Goal: Task Accomplishment & Management: Use online tool/utility

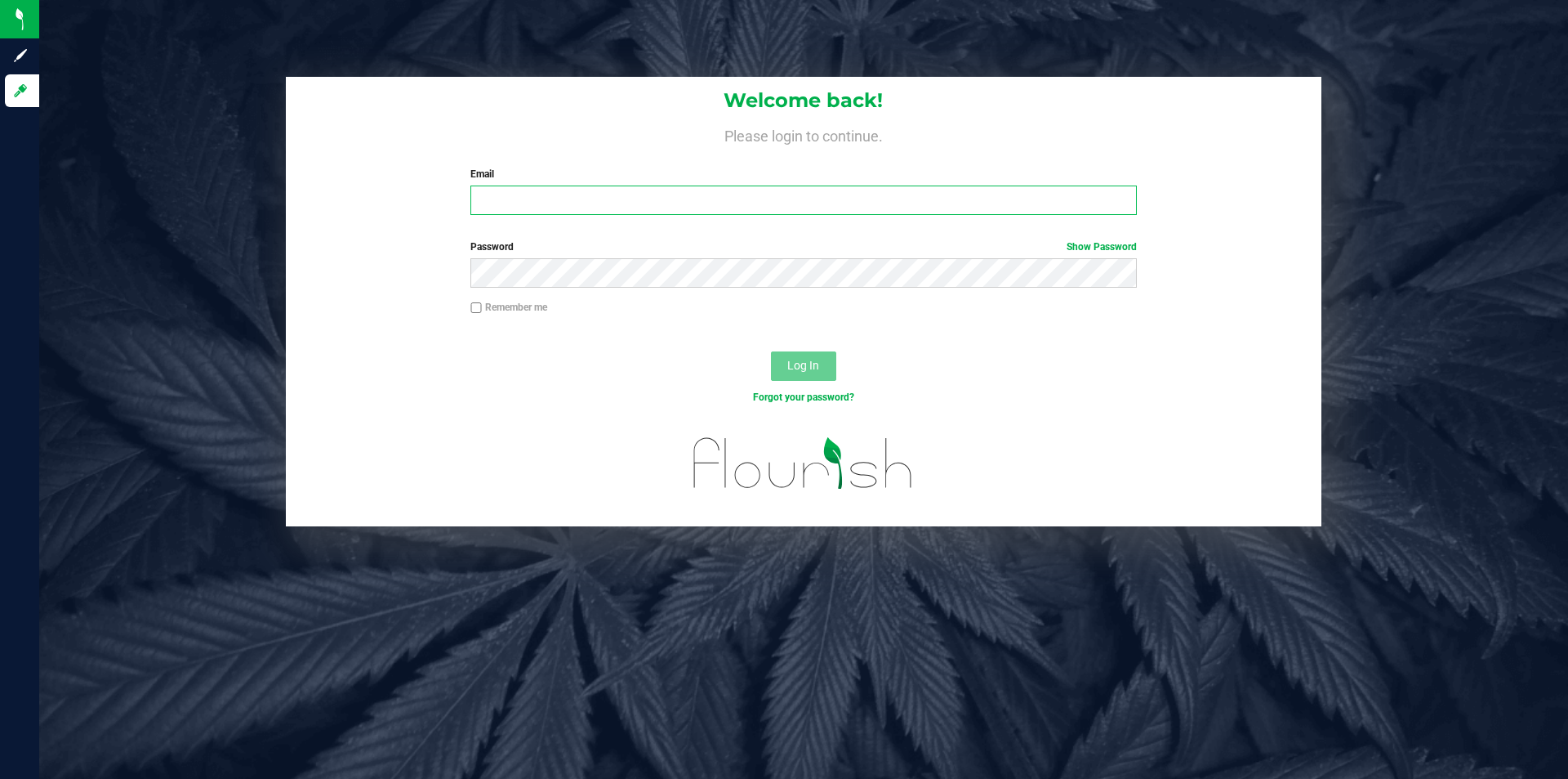
click at [682, 205] on input "Email" at bounding box center [803, 200] width 666 height 29
type input "[EMAIL_ADDRESS][DOMAIN_NAME]"
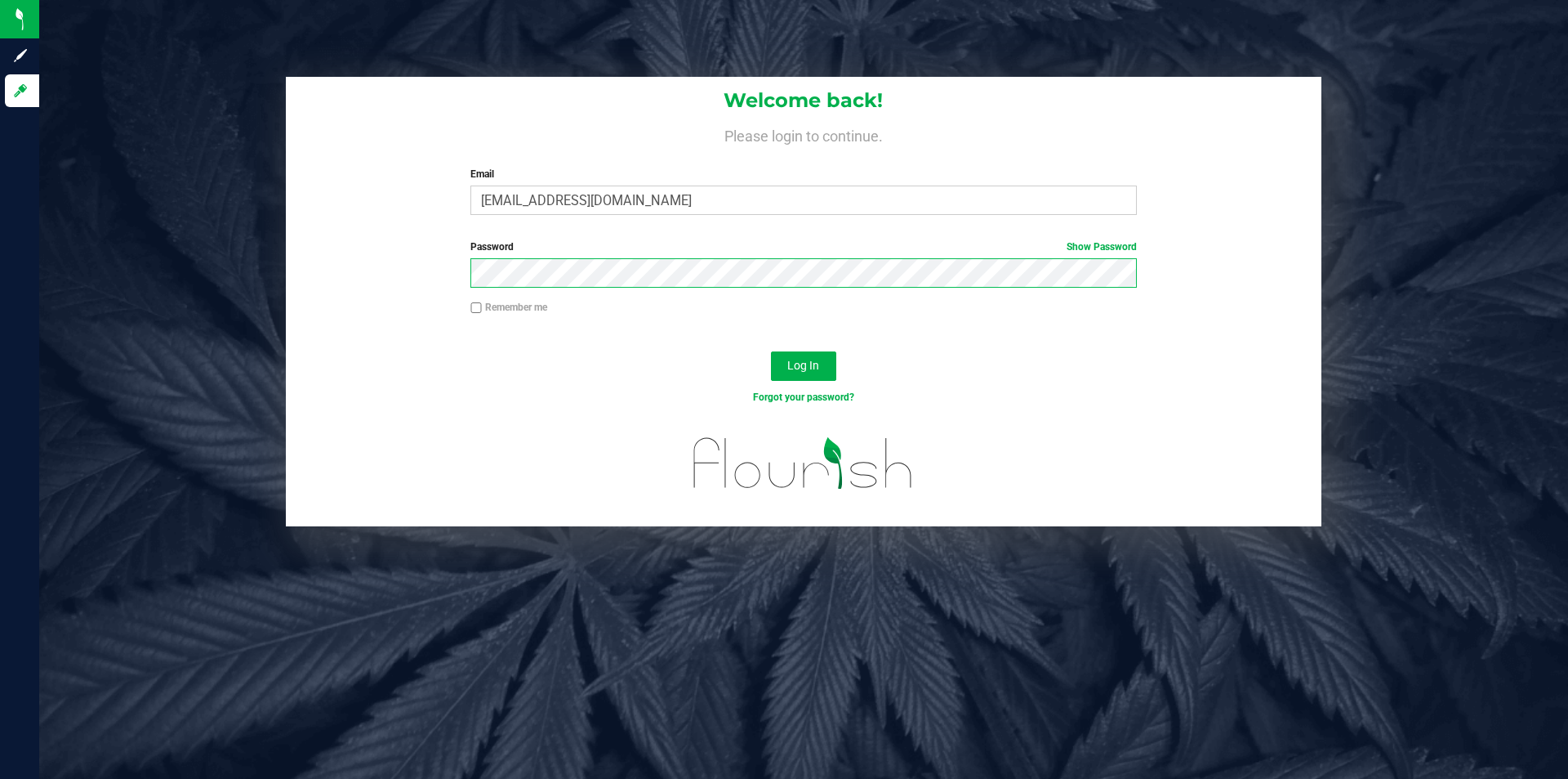
click at [771, 351] on button "Log In" at bounding box center [803, 365] width 66 height 29
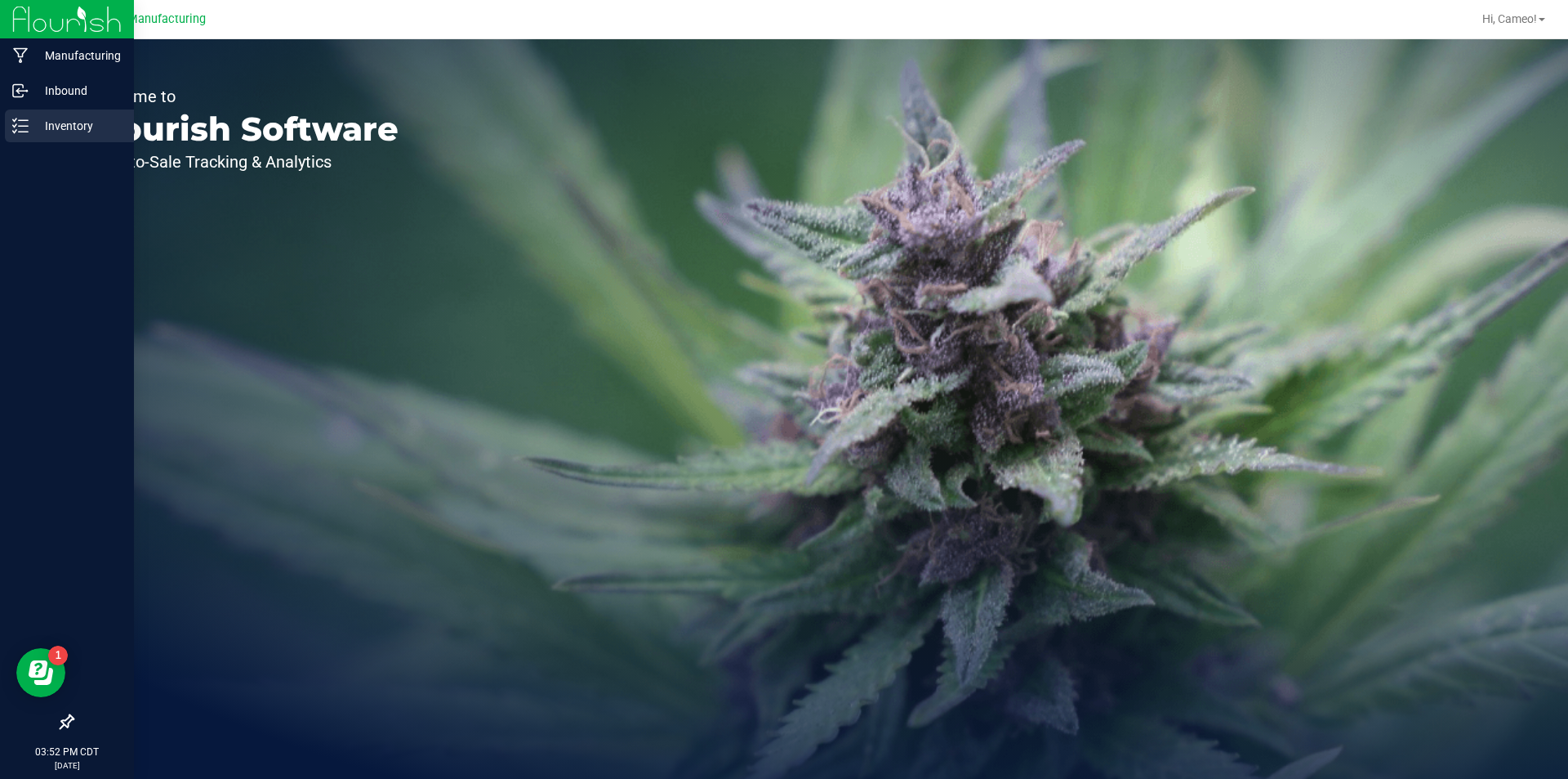
click at [73, 129] on p "Inventory" at bounding box center [77, 126] width 98 height 20
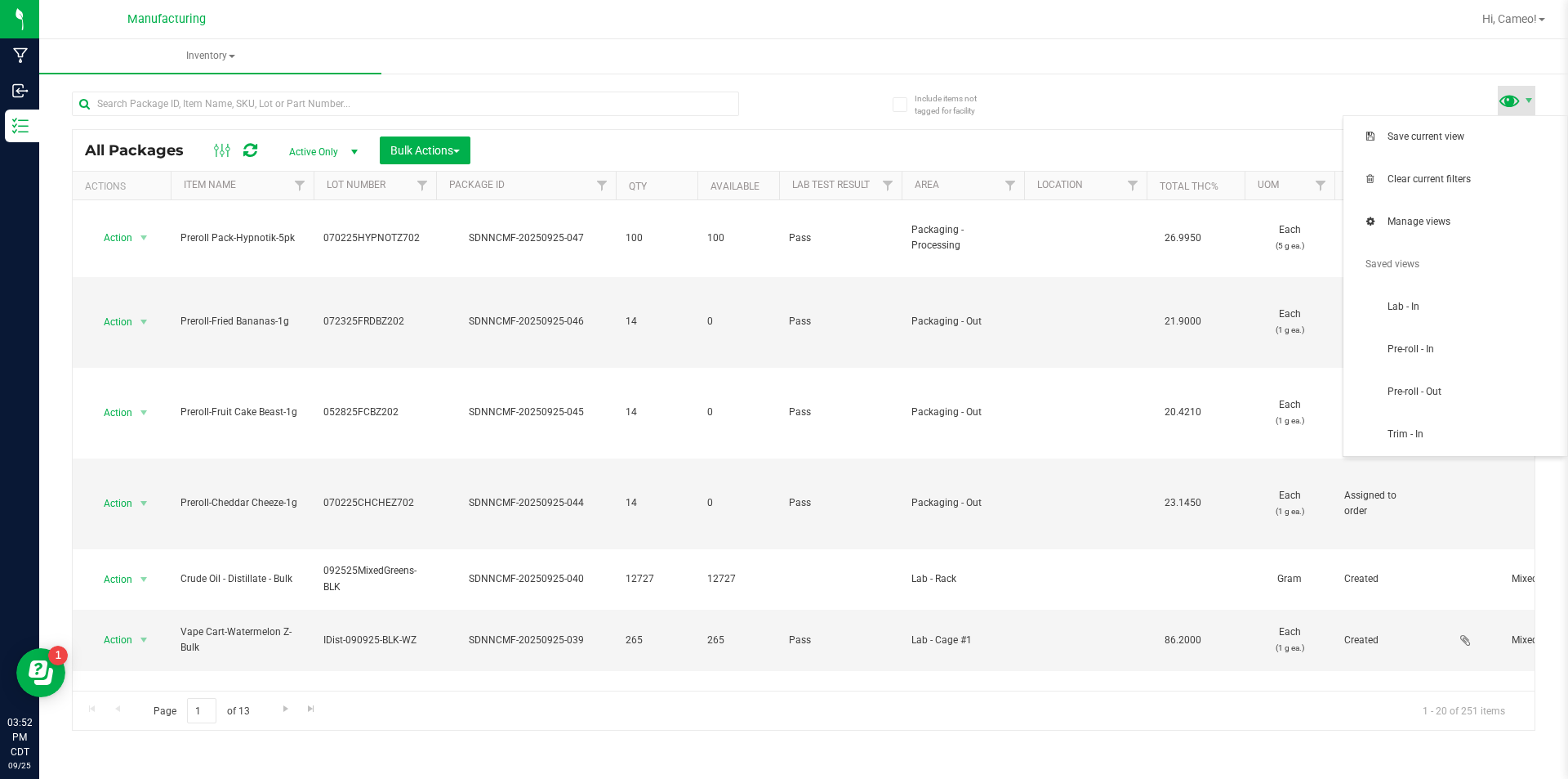
click at [1514, 95] on span at bounding box center [1509, 100] width 24 height 24
click at [1407, 346] on span "Pre-roll - In" at bounding box center [1472, 349] width 170 height 14
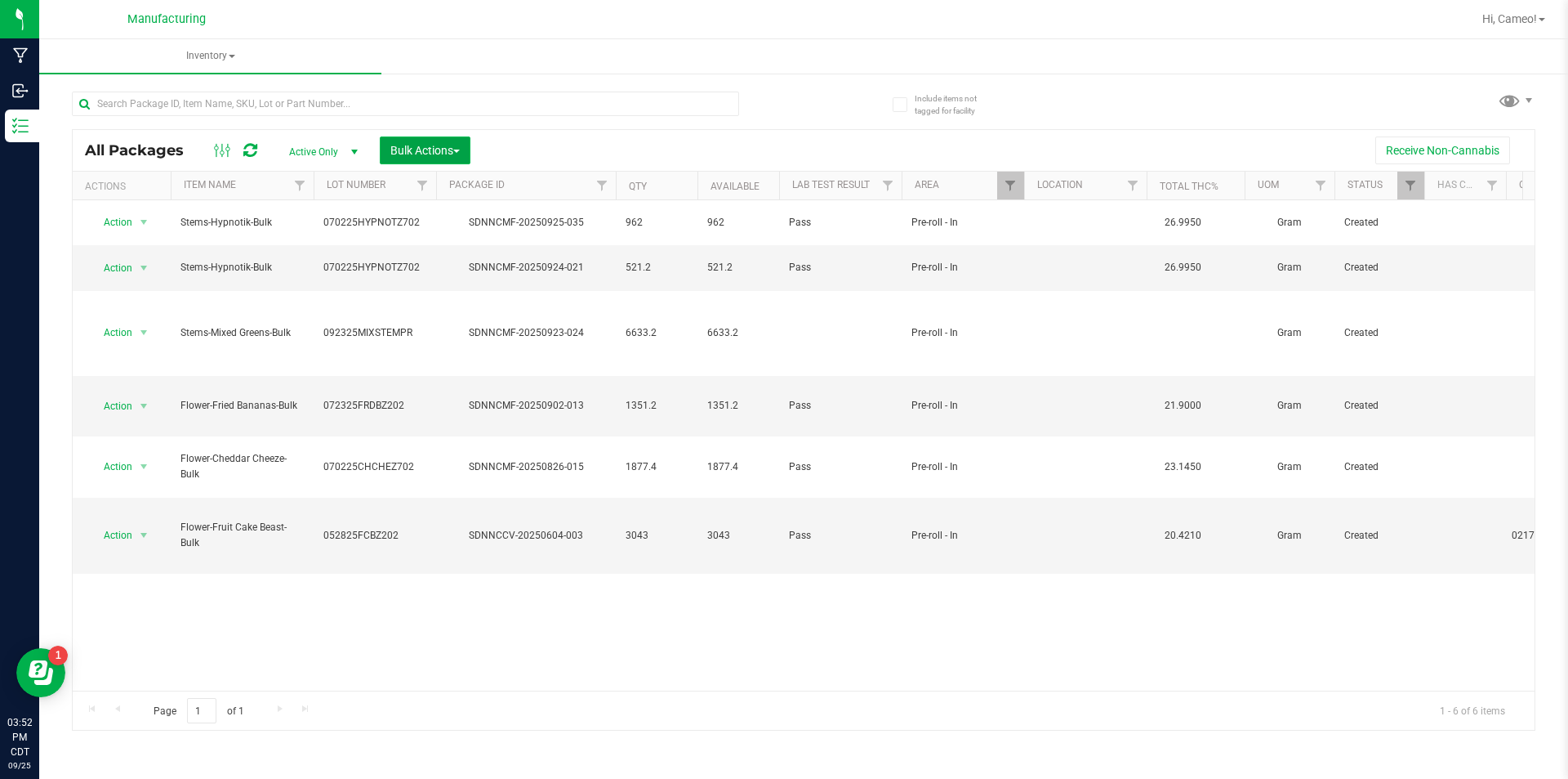
click at [463, 157] on button "Bulk Actions" at bounding box center [425, 149] width 90 height 27
click at [447, 251] on span "Locate packages" at bounding box center [430, 247] width 82 height 13
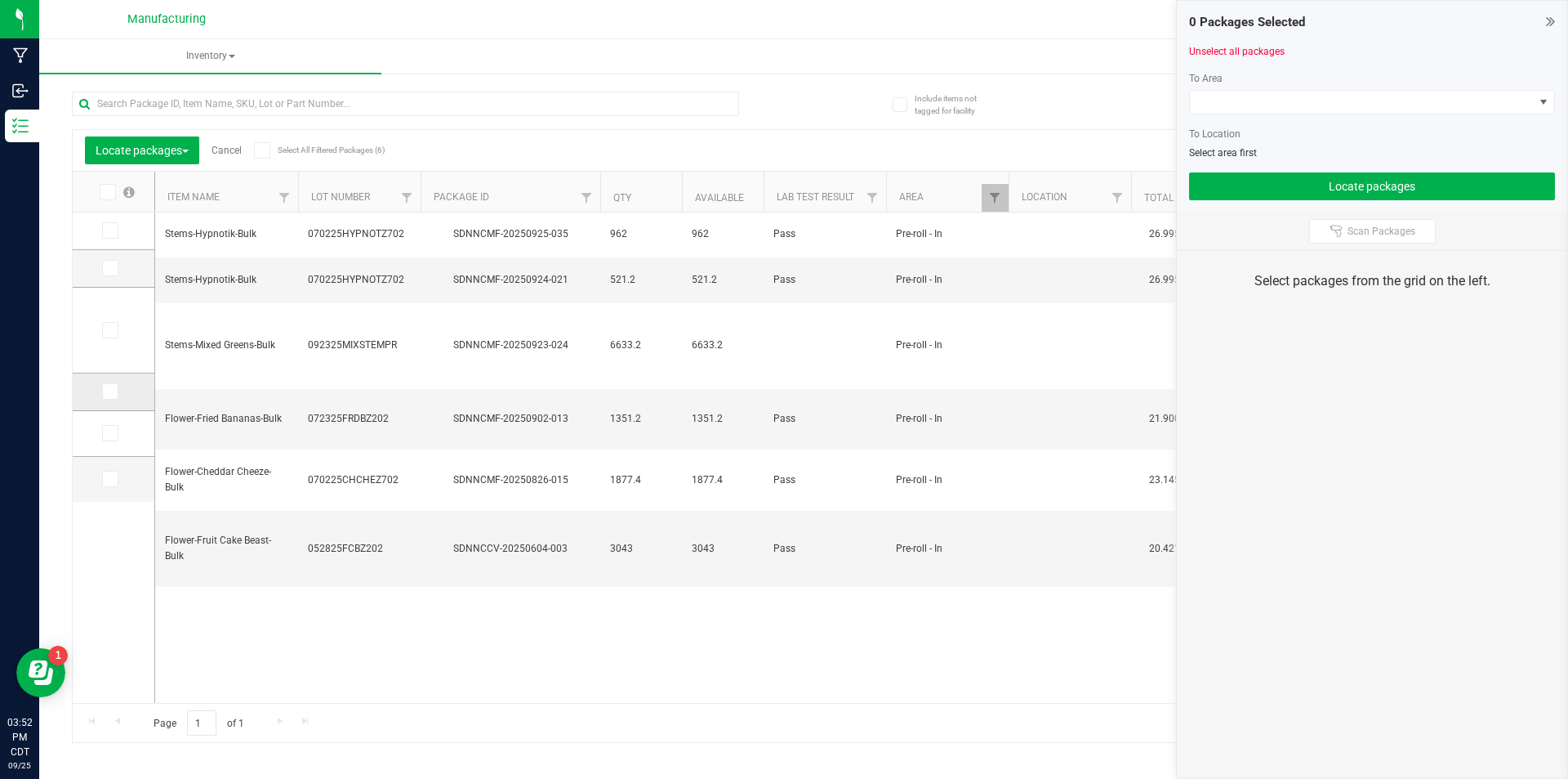
click at [111, 403] on td at bounding box center [114, 392] width 81 height 37
click at [119, 396] on label at bounding box center [114, 392] width 24 height 17
click at [0, 0] on input "checkbox" at bounding box center [0, 0] width 0 height 0
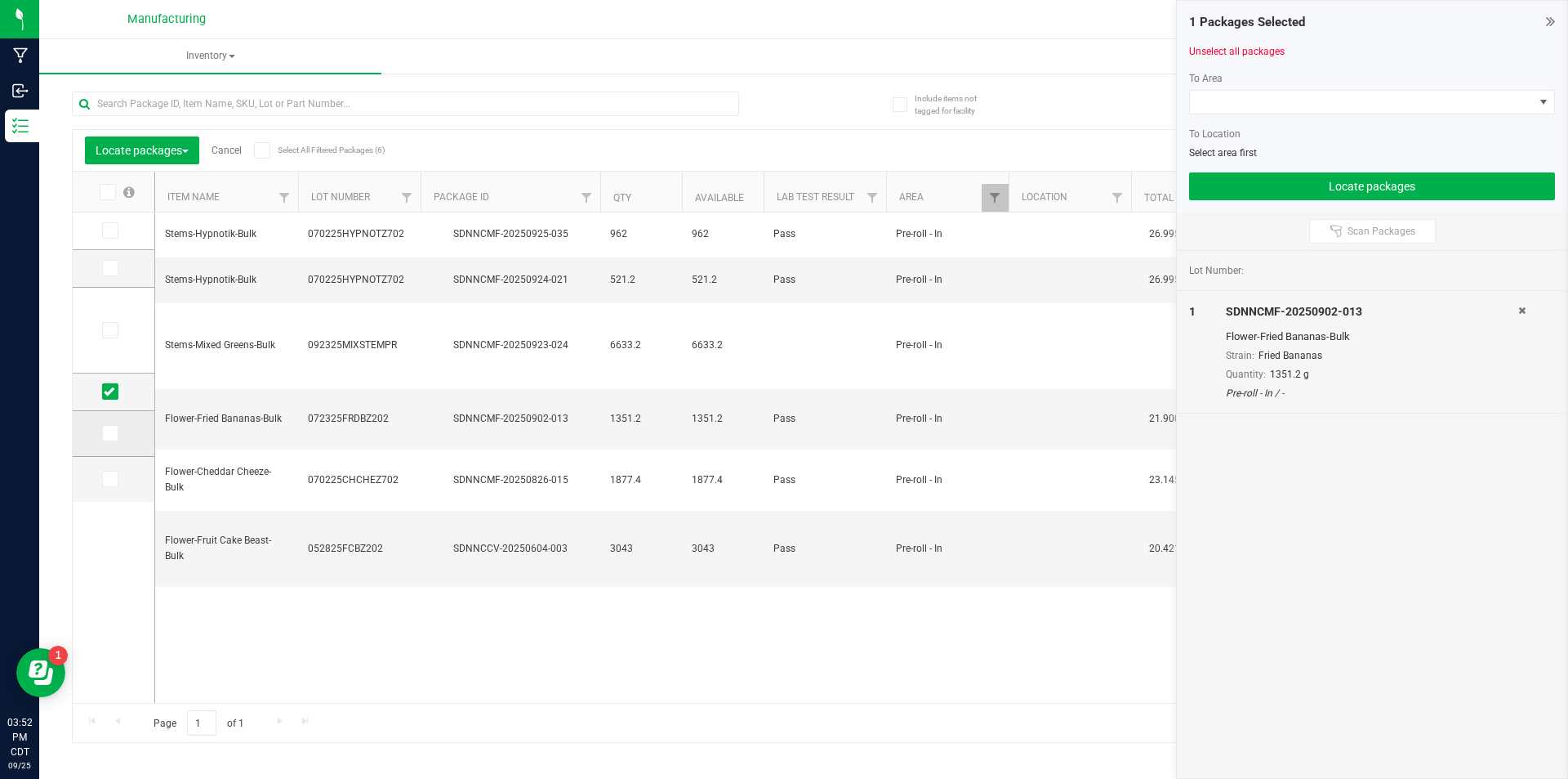
drag, startPoint x: 121, startPoint y: 444, endPoint x: 114, endPoint y: 437, distance: 9.9
click at [116, 439] on td at bounding box center [114, 433] width 81 height 46
click at [114, 437] on span at bounding box center [110, 433] width 17 height 17
click at [0, 0] on input "checkbox" at bounding box center [0, 0] width 0 height 0
click at [111, 490] on td at bounding box center [114, 480] width 81 height 45
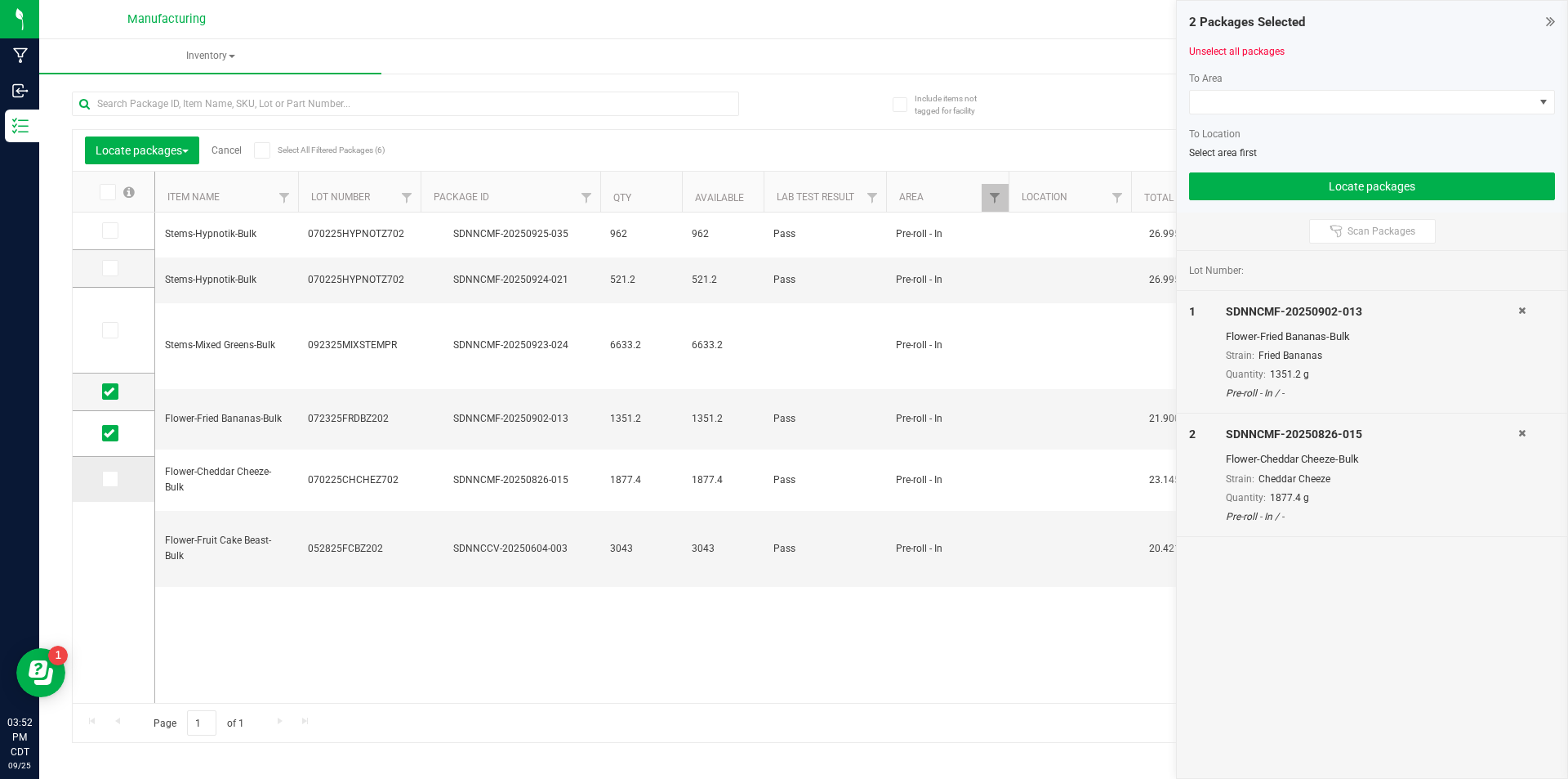
click at [114, 479] on icon at bounding box center [109, 479] width 11 height 0
click at [0, 0] on input "checkbox" at bounding box center [0, 0] width 0 height 0
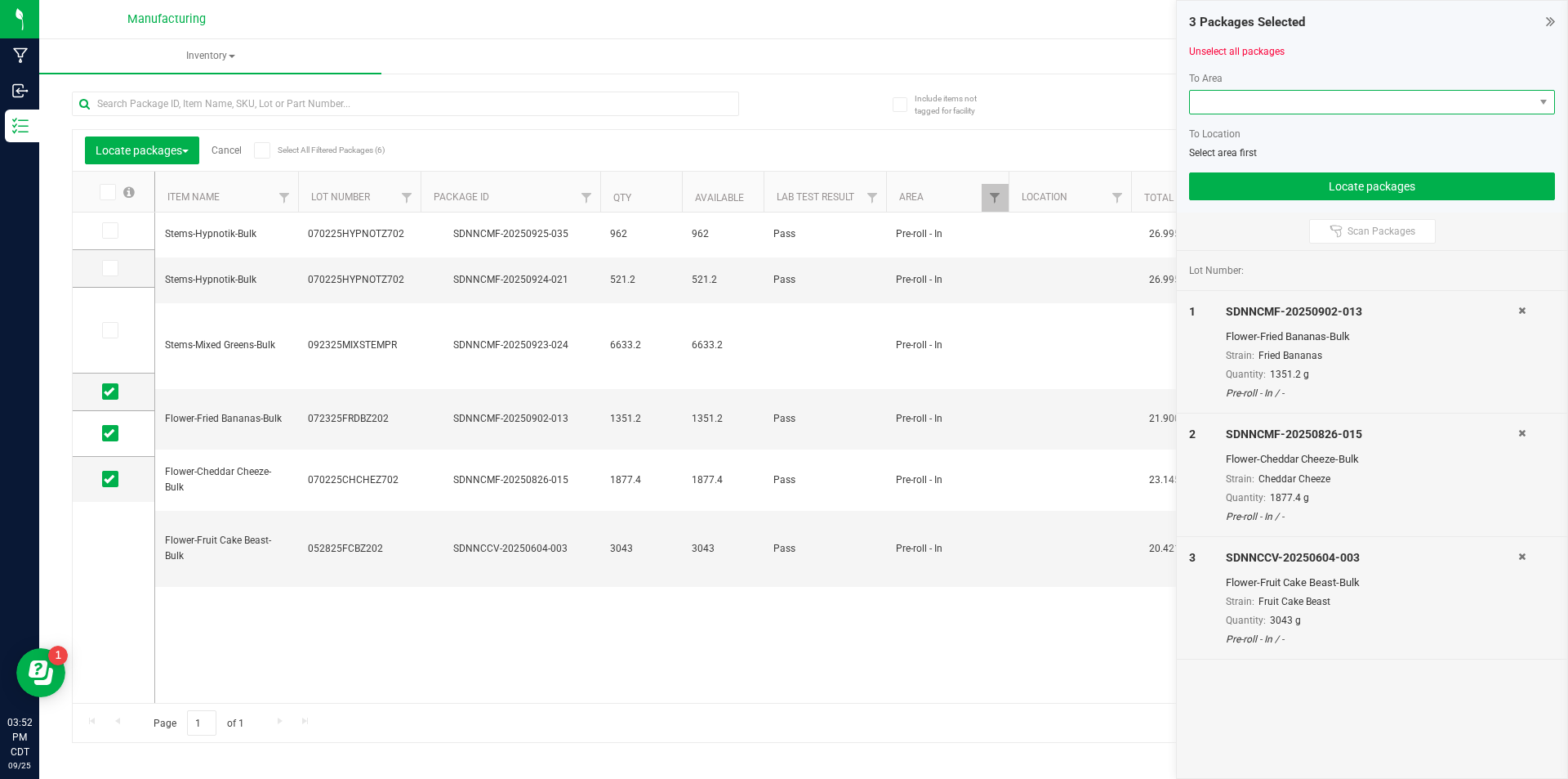
click at [1507, 102] on span at bounding box center [1362, 102] width 344 height 23
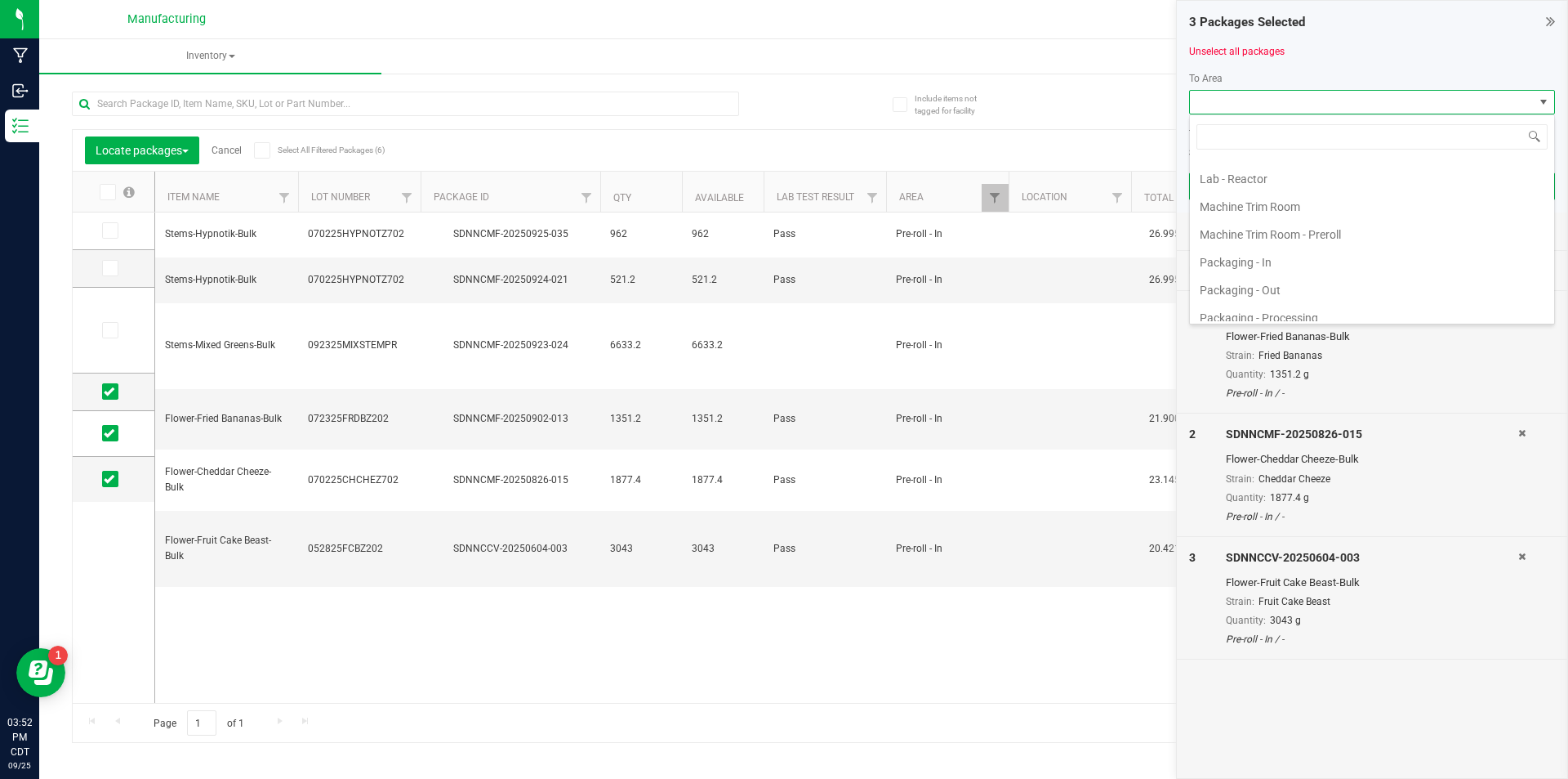
scroll to position [408, 0]
click at [1280, 232] on li "Machine Trim Room - Preroll" at bounding box center [1371, 235] width 364 height 27
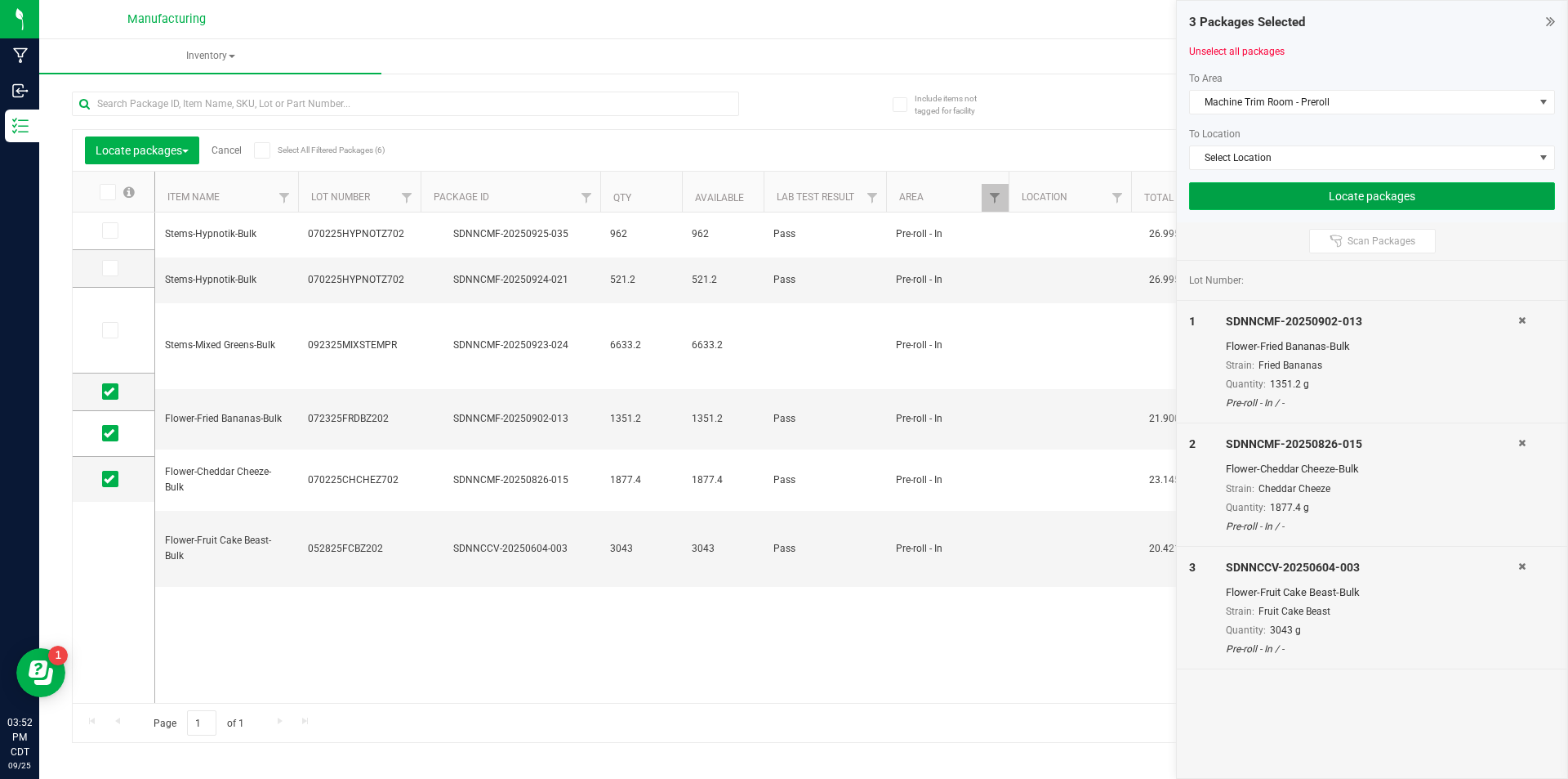
click at [1323, 193] on button "Locate packages" at bounding box center [1371, 196] width 366 height 27
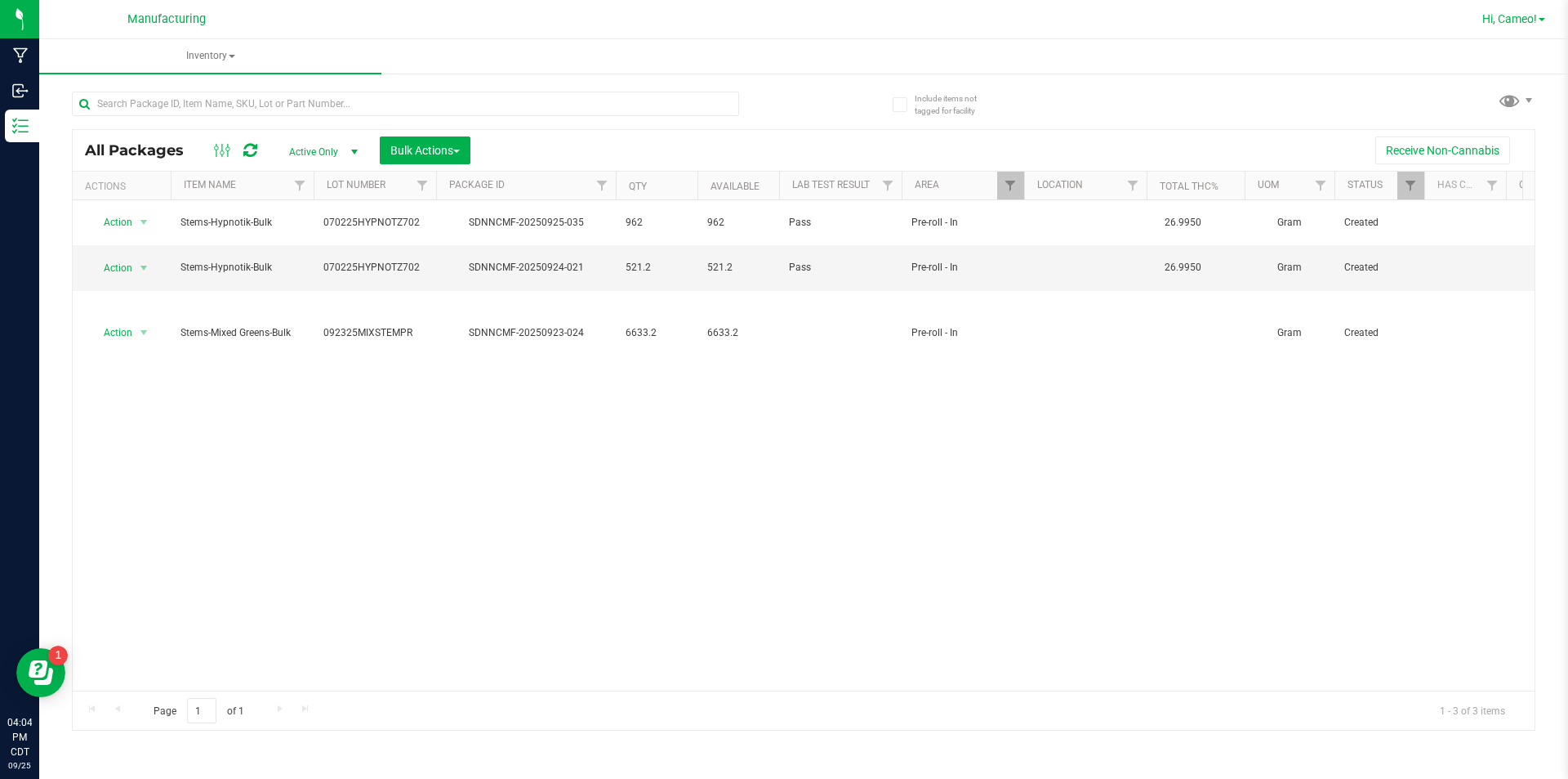
click at [1524, 21] on span "Hi, Cameo!" at bounding box center [1509, 19] width 55 height 13
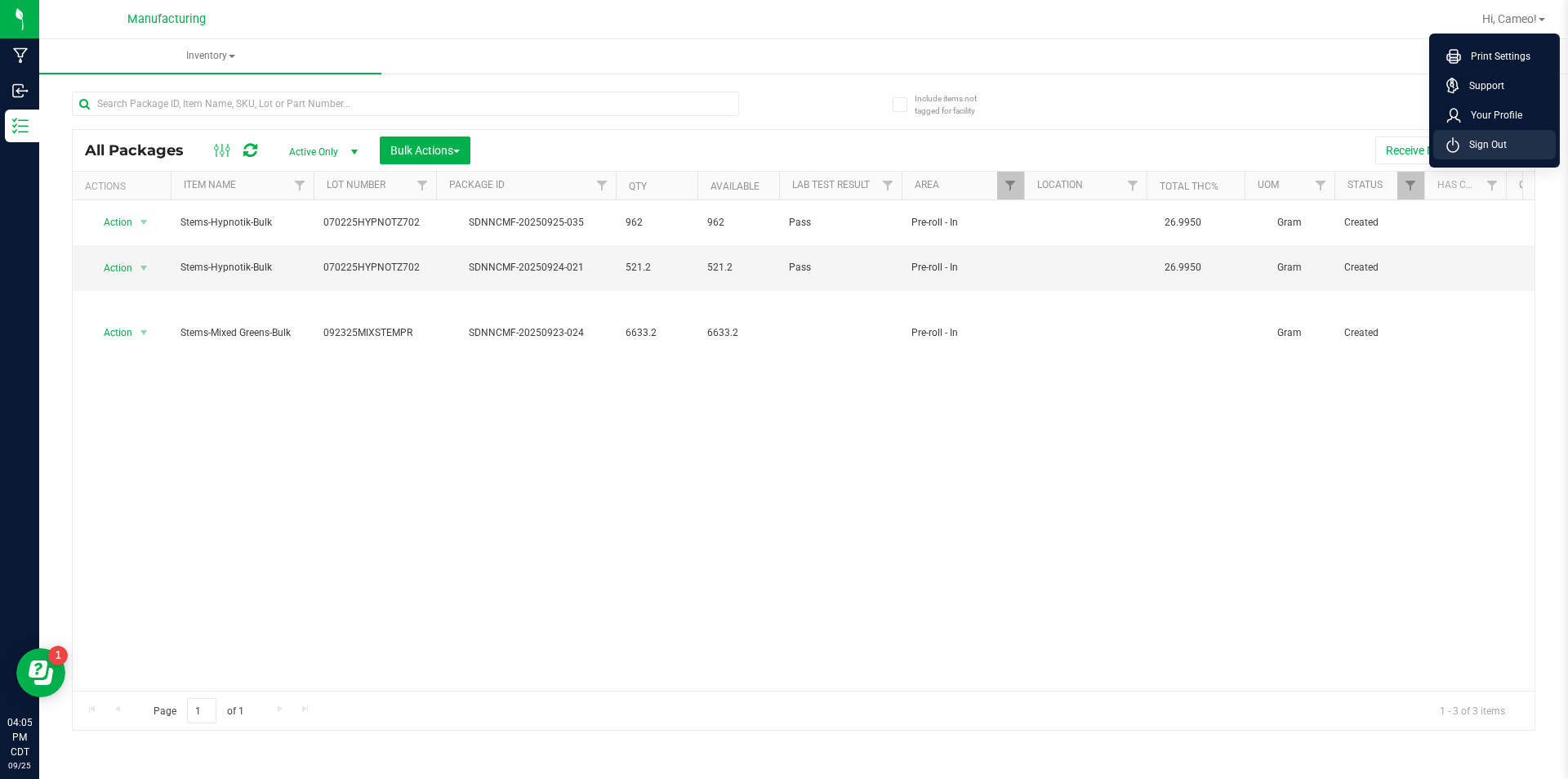
click at [1522, 144] on li "Sign Out" at bounding box center [1494, 144] width 123 height 29
